Goal: Entertainment & Leisure: Browse casually

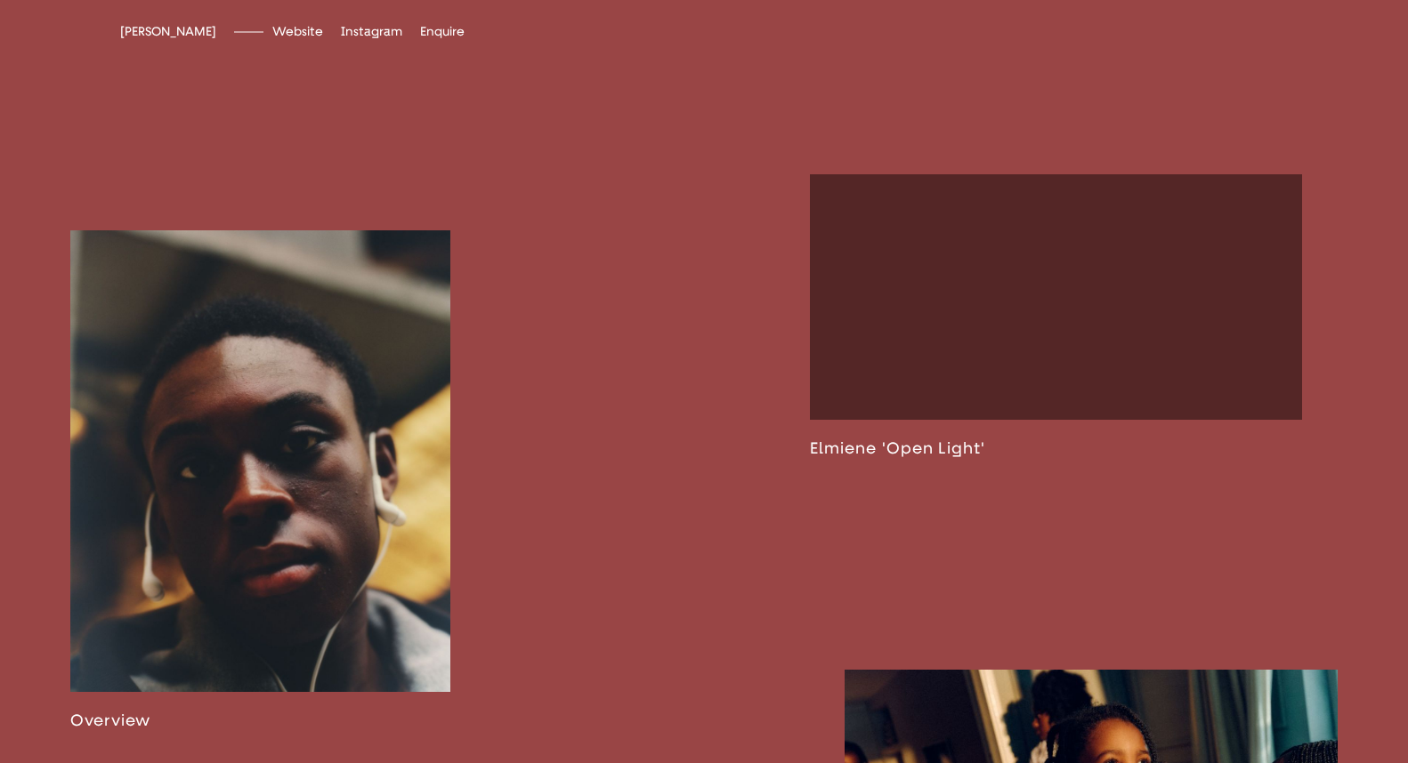
scroll to position [1006, 0]
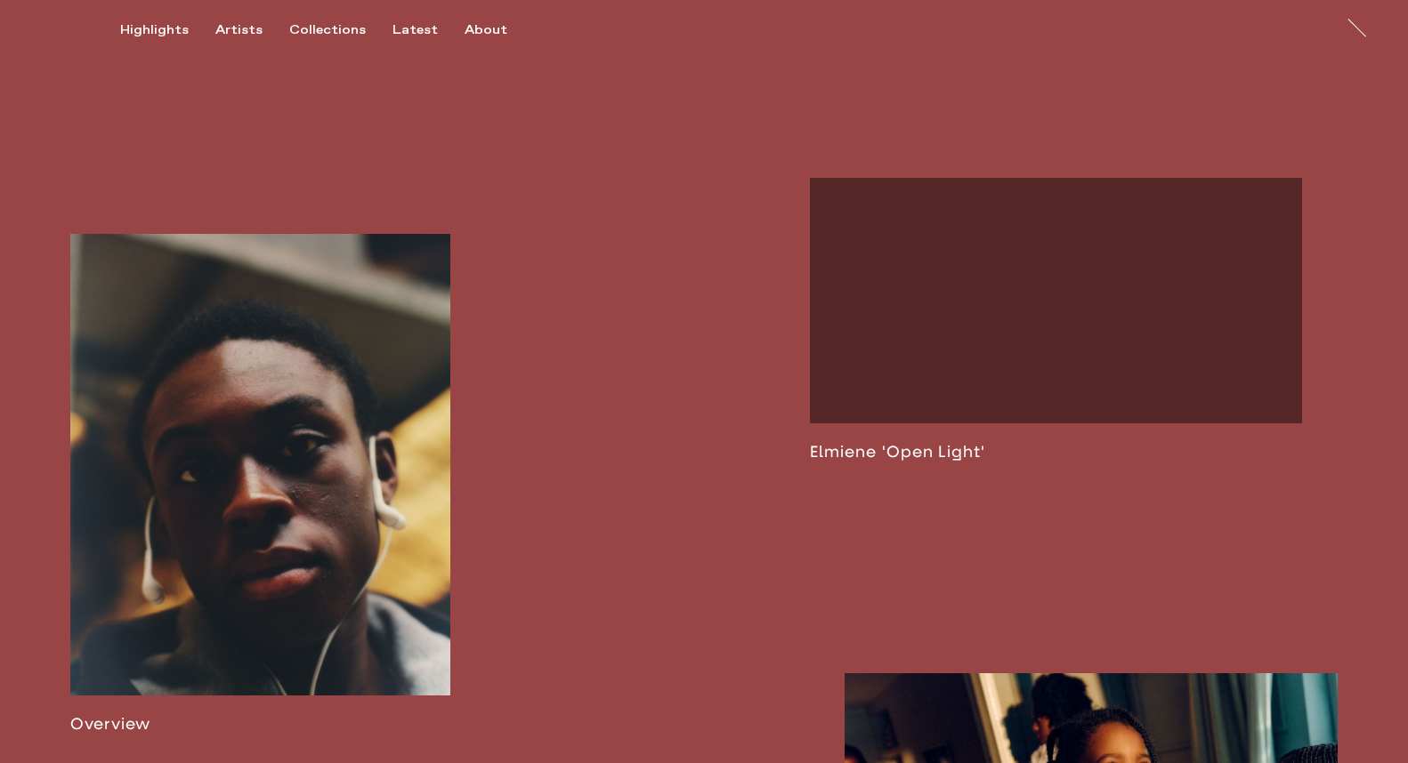
click at [345, 356] on link at bounding box center [260, 484] width 380 height 500
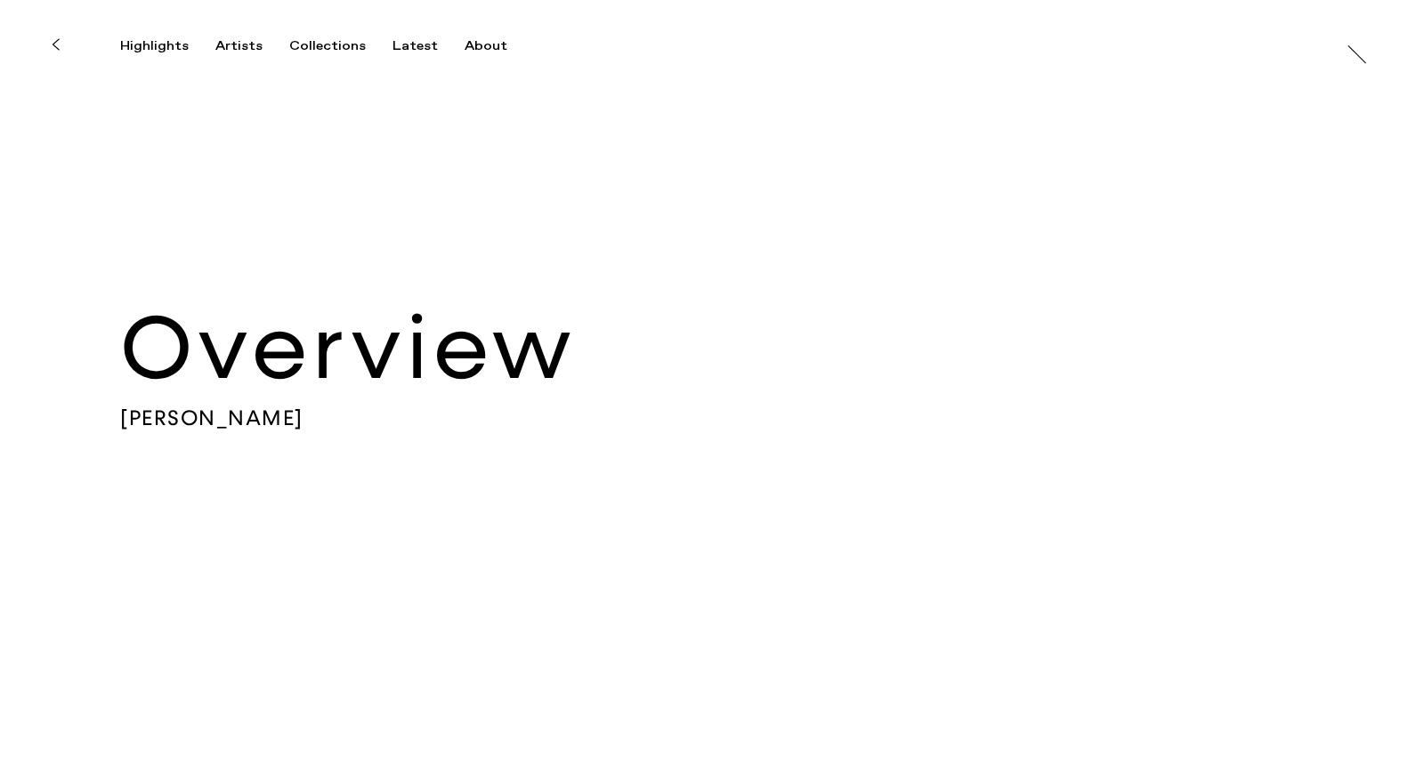
click at [334, 380] on h2 "Overview" at bounding box center [703, 349] width 1167 height 111
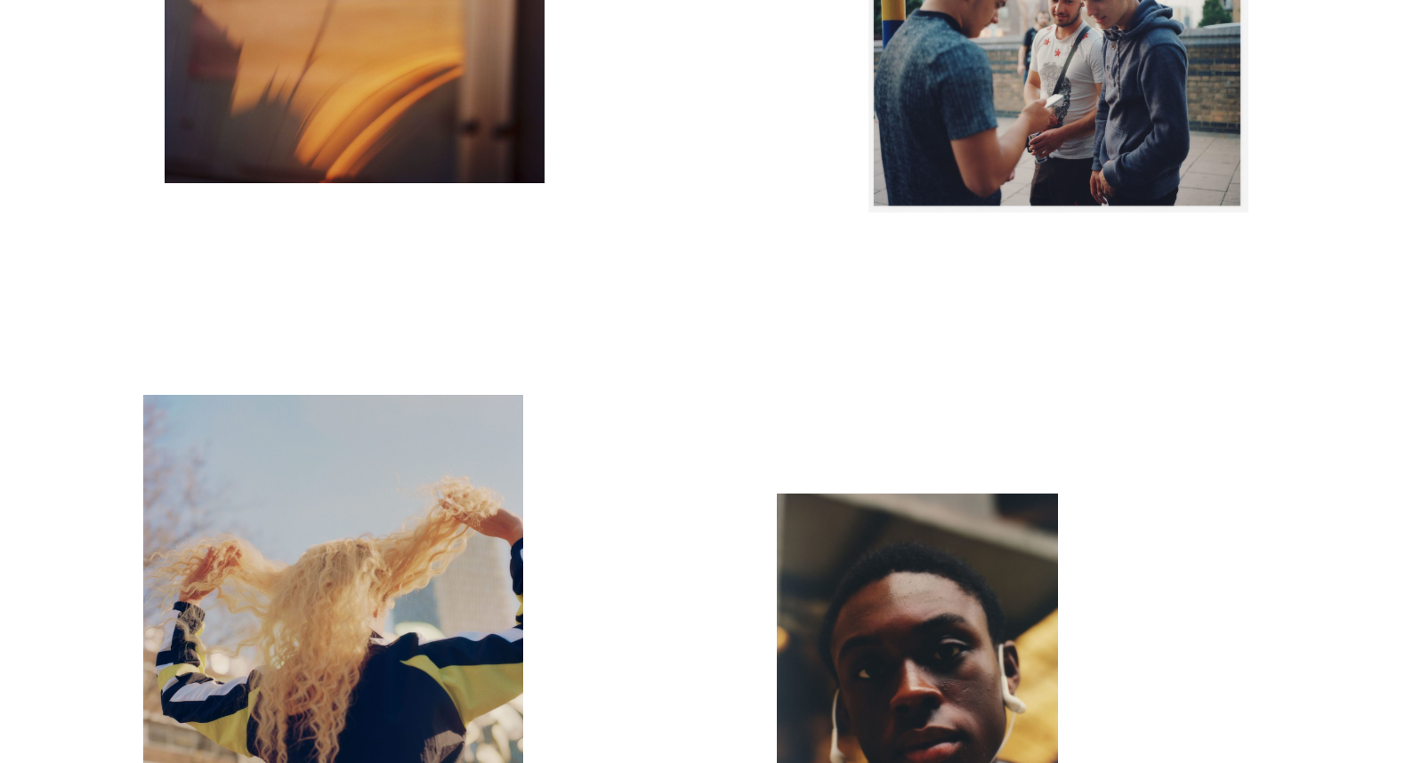
scroll to position [3627, 0]
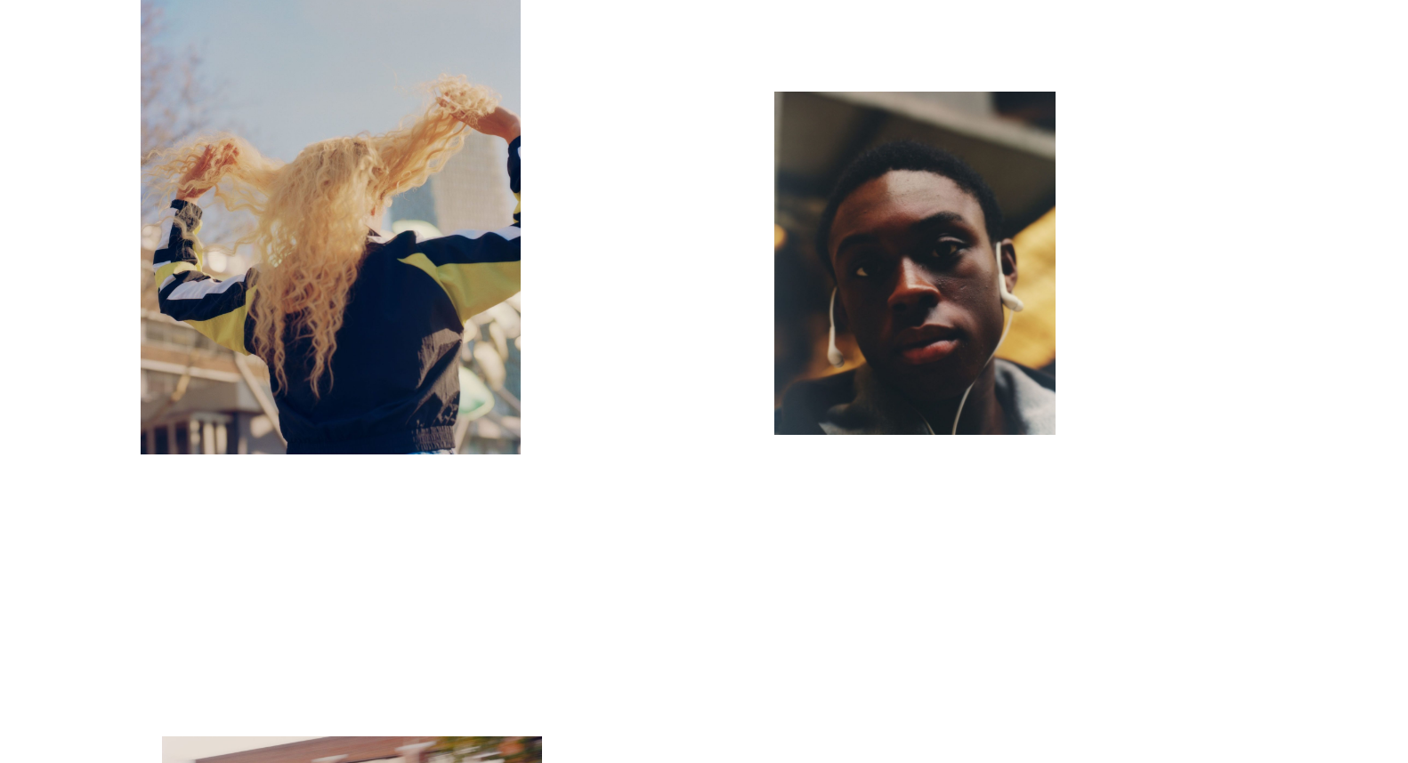
click at [916, 310] on img "button" at bounding box center [914, 263] width 281 height 343
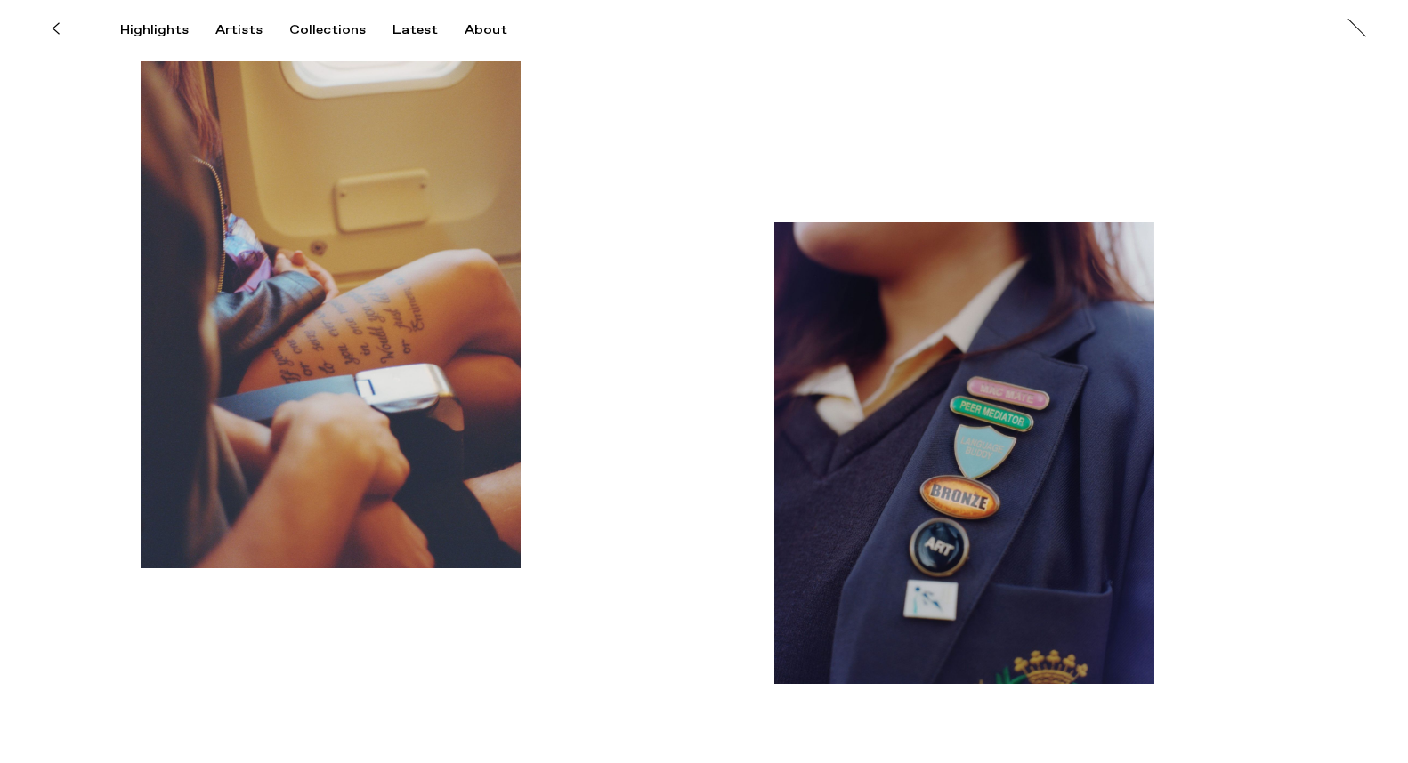
scroll to position [2093, 0]
